Goal: Communication & Community: Participate in discussion

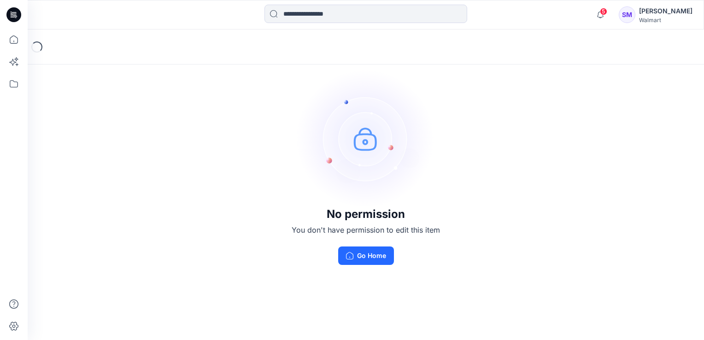
drag, startPoint x: 352, startPoint y: 253, endPoint x: 486, endPoint y: 212, distance: 140.2
click at [352, 253] on icon "button" at bounding box center [349, 255] width 7 height 7
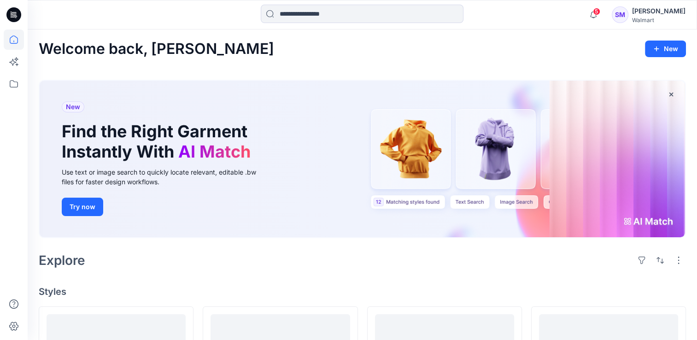
click at [646, 16] on div "[PERSON_NAME]" at bounding box center [658, 11] width 53 height 11
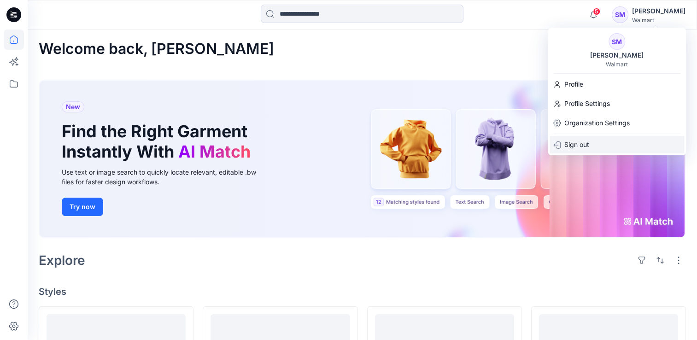
click at [568, 146] on p "Sign out" at bounding box center [576, 145] width 25 height 18
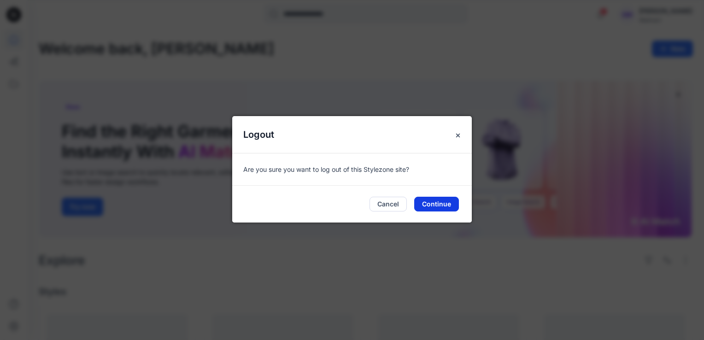
click at [433, 205] on button "Continue" at bounding box center [436, 204] width 45 height 15
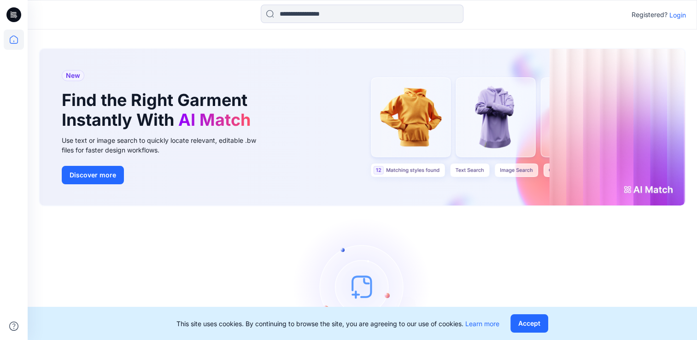
click at [675, 16] on p "Login" at bounding box center [677, 15] width 17 height 10
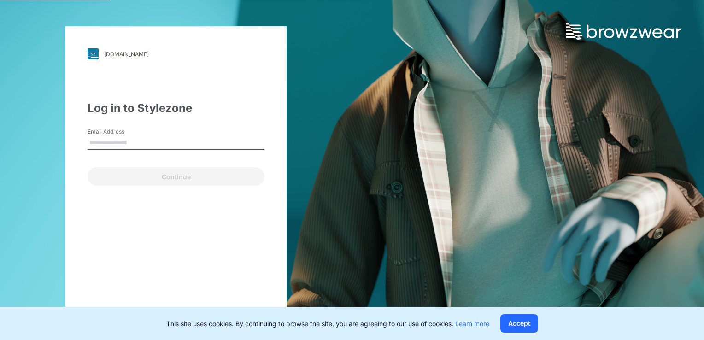
click at [138, 140] on input "Email Address" at bounding box center [176, 143] width 177 height 14
type input "**********"
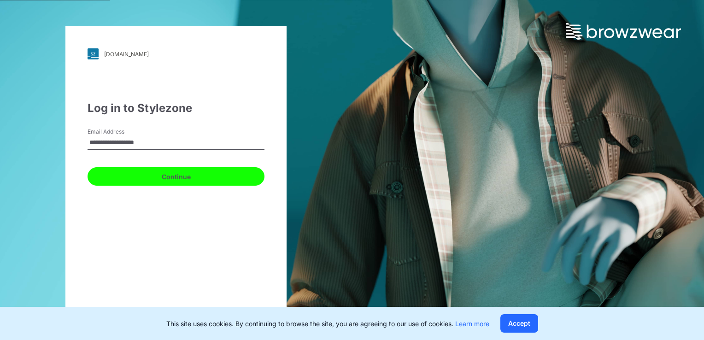
click at [170, 180] on button "Continue" at bounding box center [176, 176] width 177 height 18
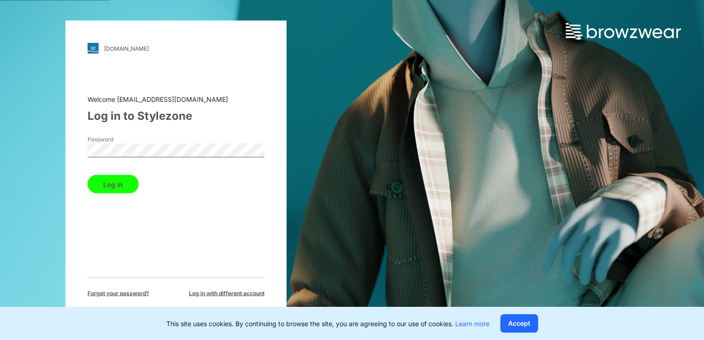
click at [114, 183] on button "Log in" at bounding box center [113, 184] width 51 height 18
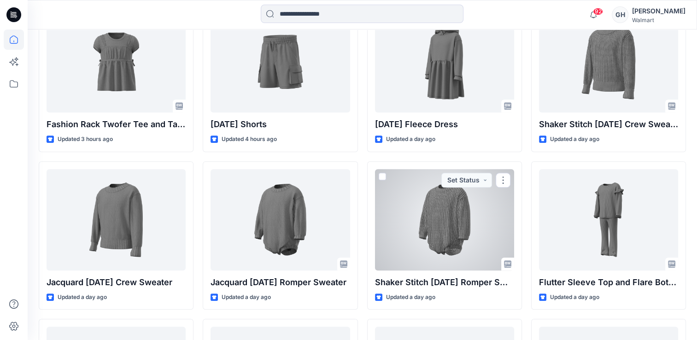
scroll to position [276, 0]
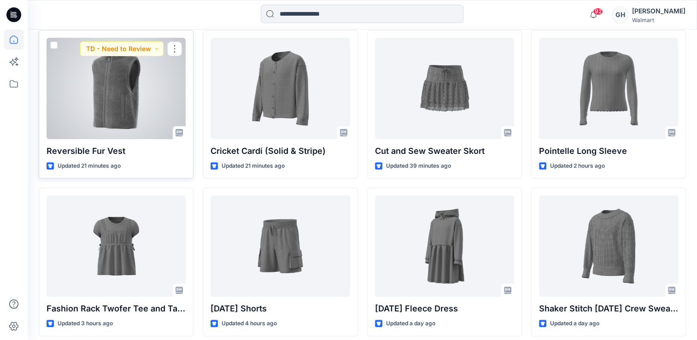
click at [140, 121] on div at bounding box center [116, 88] width 139 height 101
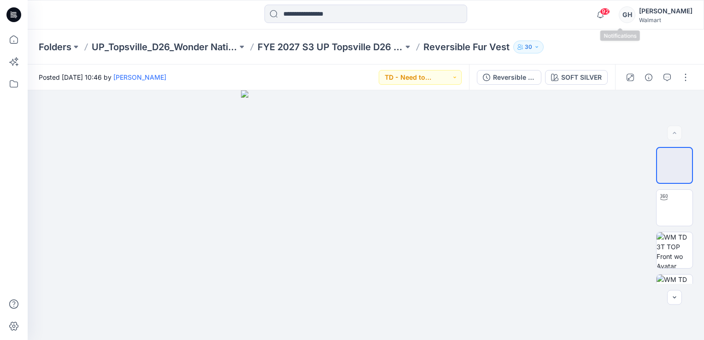
click at [610, 14] on span "92" at bounding box center [605, 11] width 10 height 7
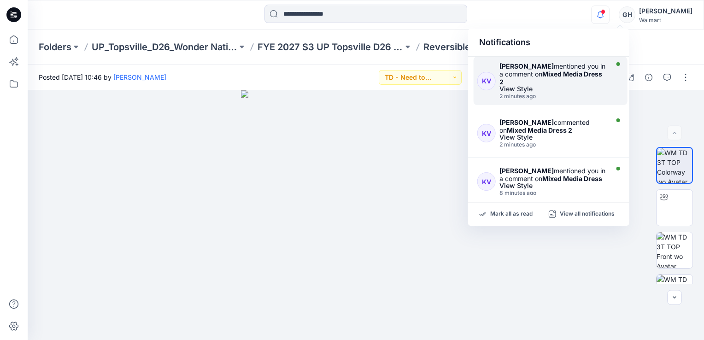
click at [534, 78] on div "Kristin Veit mentioned you in a comment on Mixed Media Dress 2" at bounding box center [552, 73] width 107 height 23
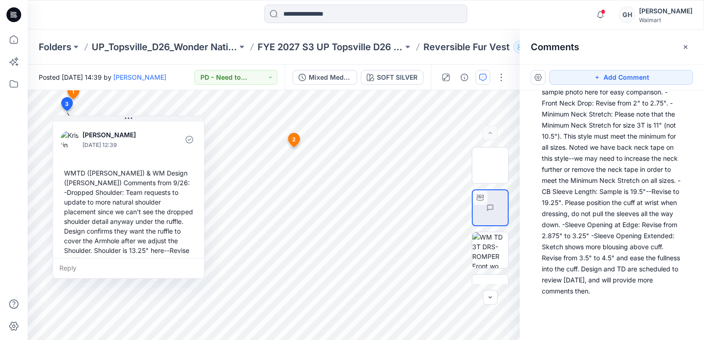
scroll to position [435, 0]
click at [609, 11] on icon "button" at bounding box center [600, 15] width 18 height 18
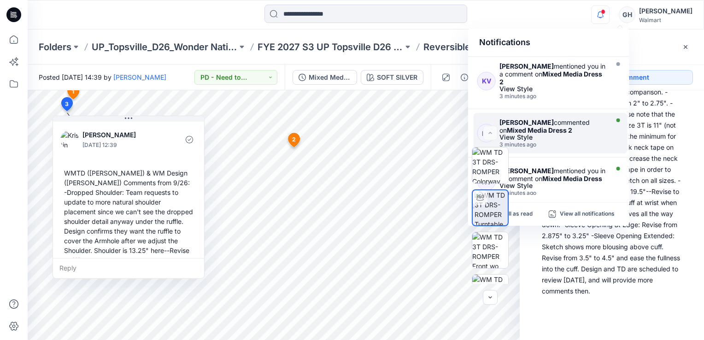
click at [553, 134] on div "View Style" at bounding box center [552, 137] width 107 height 6
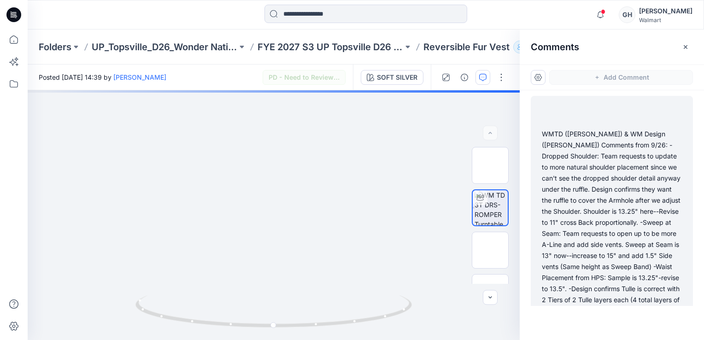
scroll to position [6, 0]
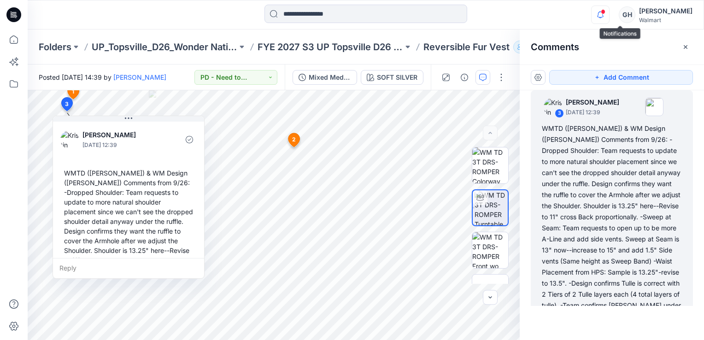
click at [609, 13] on icon "button" at bounding box center [600, 15] width 18 height 18
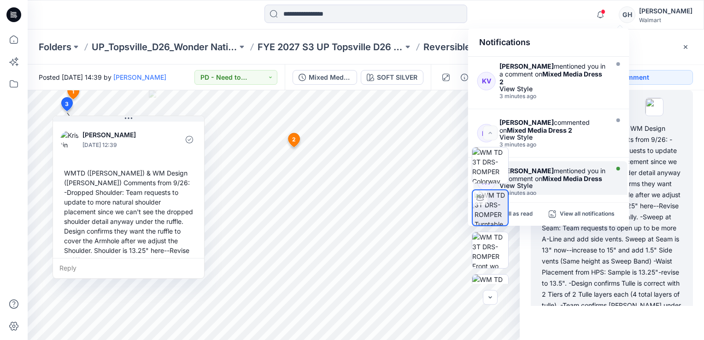
click at [560, 175] on strong "Mixed Media Dress" at bounding box center [572, 179] width 60 height 8
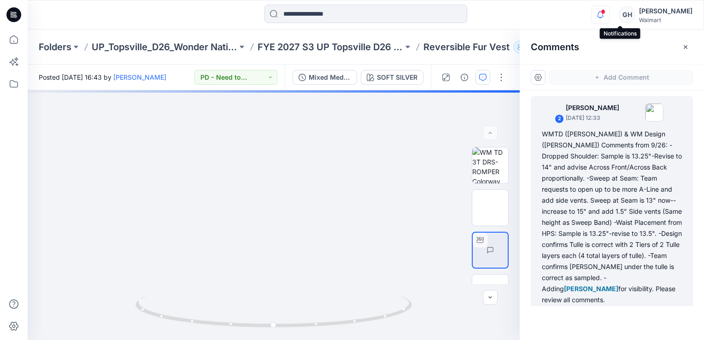
click at [609, 15] on icon "button" at bounding box center [600, 15] width 18 height 18
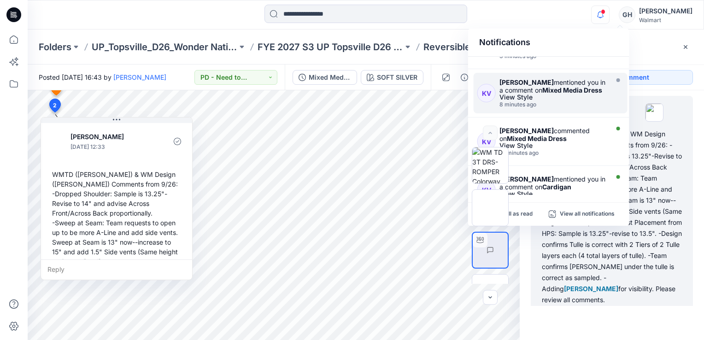
scroll to position [184, 0]
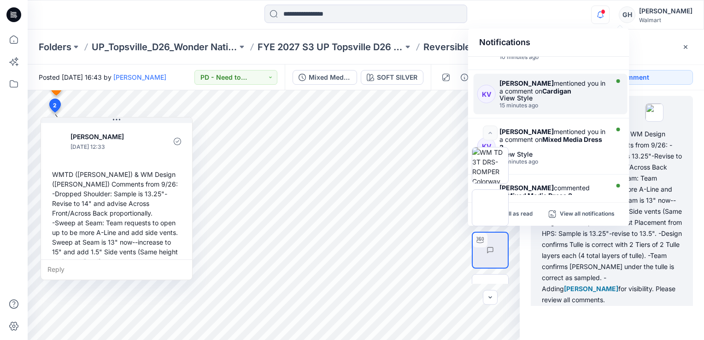
click at [573, 98] on div "View Style" at bounding box center [552, 98] width 107 height 6
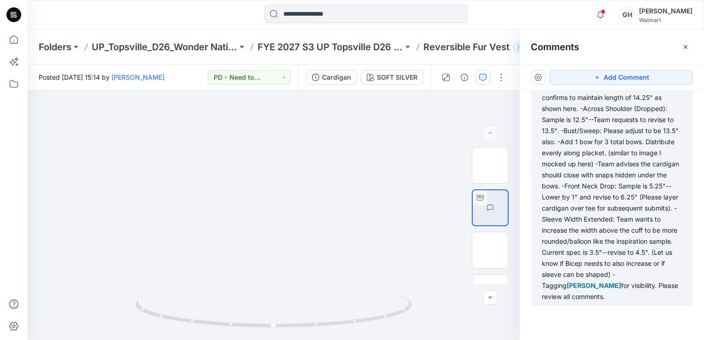
scroll to position [108, 0]
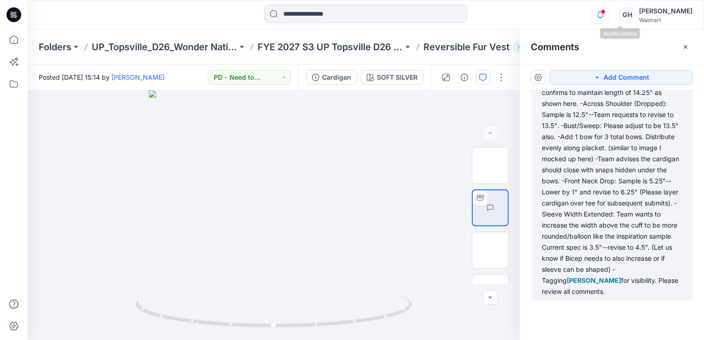
click at [609, 18] on icon "button" at bounding box center [600, 15] width 18 height 18
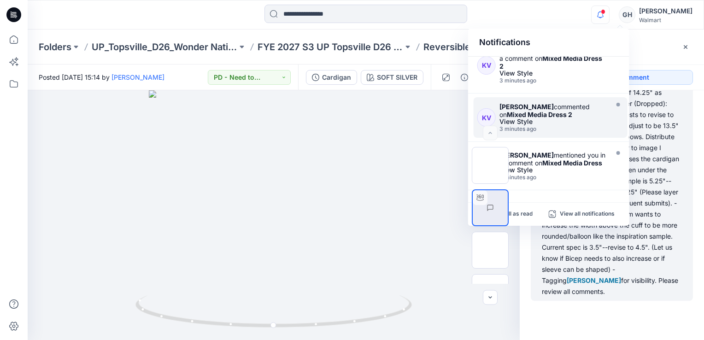
scroll to position [0, 0]
